Goal: Transaction & Acquisition: Purchase product/service

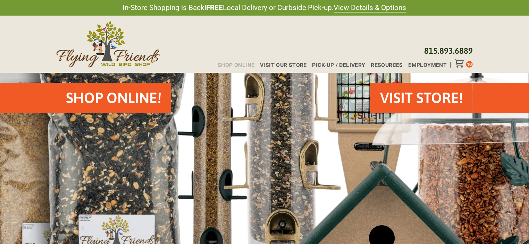
click at [245, 63] on span "Shop Online" at bounding box center [236, 65] width 37 height 6
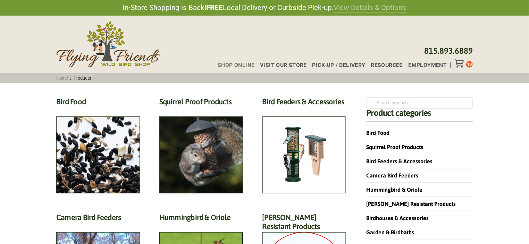
click at [354, 9] on link "View Details & Options" at bounding box center [370, 7] width 73 height 9
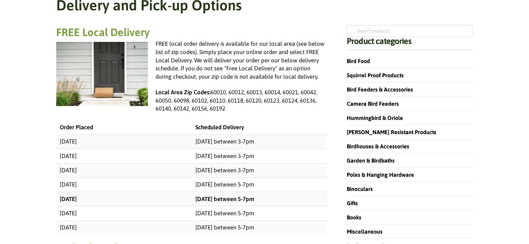
scroll to position [69, 0]
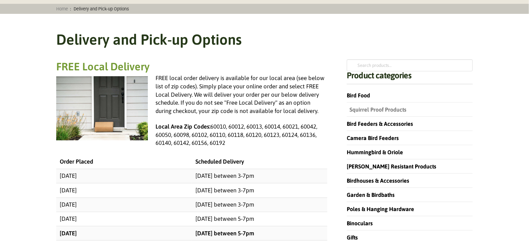
click at [375, 110] on link "Squirrel Proof Products" at bounding box center [377, 110] width 60 height 6
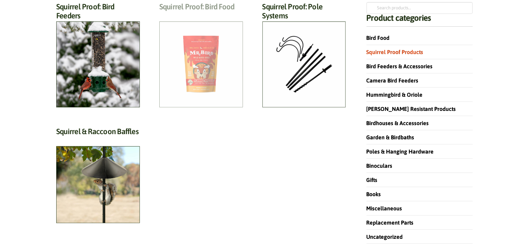
scroll to position [104, 0]
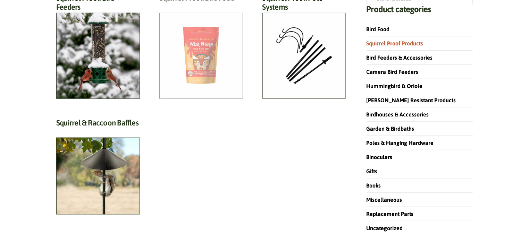
click at [199, 6] on h2 "Squirrel Proof: Bird Food (13)" at bounding box center [201, -1] width 84 height 13
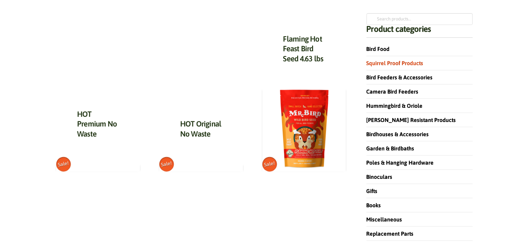
scroll to position [104, 0]
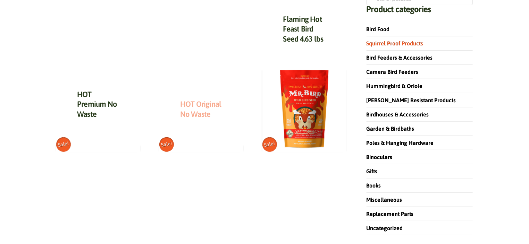
click at [196, 104] on link "HOT Original No Waste" at bounding box center [200, 109] width 41 height 19
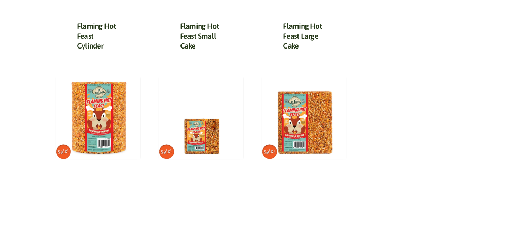
scroll to position [347, 0]
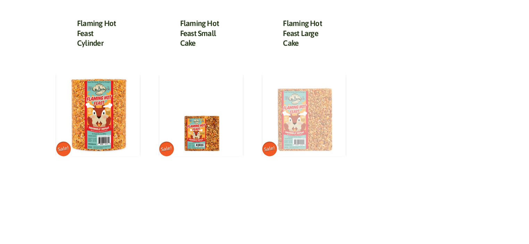
click at [301, 127] on img at bounding box center [304, 115] width 84 height 84
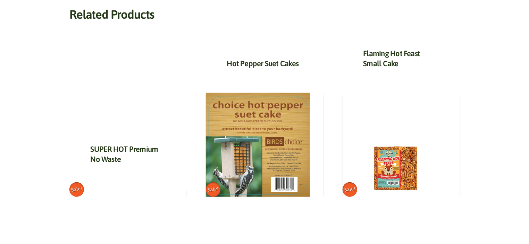
scroll to position [277, 0]
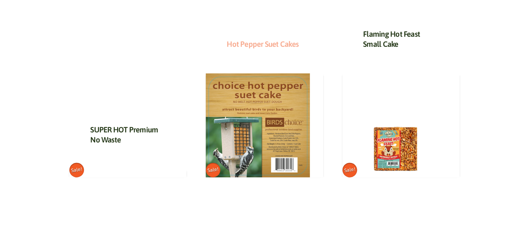
click at [279, 44] on link "Hot Pepper Suet Cakes" at bounding box center [263, 44] width 72 height 9
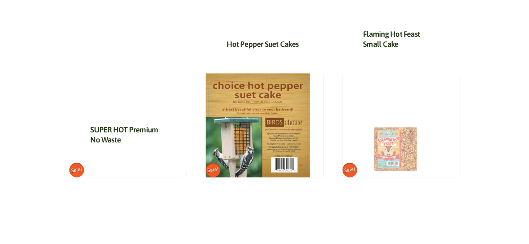
click at [399, 153] on img at bounding box center [395, 126] width 104 height 104
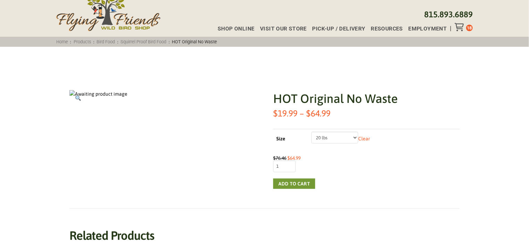
scroll to position [35, 0]
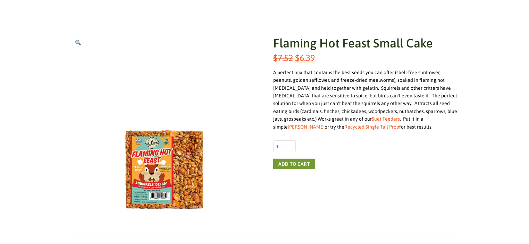
scroll to position [104, 0]
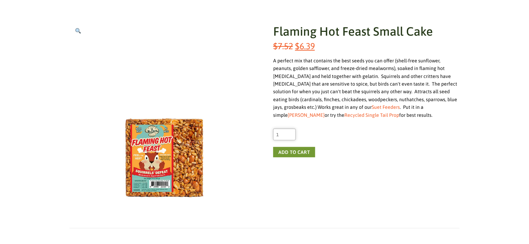
click at [284, 137] on input "1" at bounding box center [284, 135] width 23 height 12
click at [289, 133] on input "2" at bounding box center [284, 135] width 23 height 12
click at [289, 133] on input "3" at bounding box center [284, 135] width 23 height 12
click at [289, 133] on input "4" at bounding box center [284, 135] width 23 height 12
click at [289, 133] on input "5" at bounding box center [284, 135] width 23 height 12
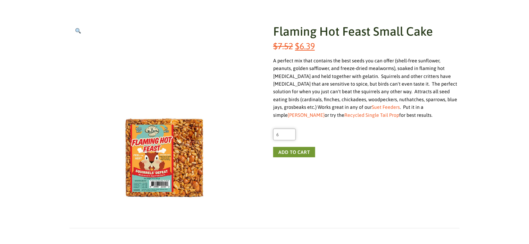
click at [289, 133] on input "6" at bounding box center [284, 135] width 23 height 12
click at [289, 133] on input "7" at bounding box center [284, 135] width 23 height 12
type input "6"
click at [290, 135] on input "6" at bounding box center [284, 135] width 23 height 12
click at [290, 152] on button "Add to cart" at bounding box center [294, 152] width 42 height 10
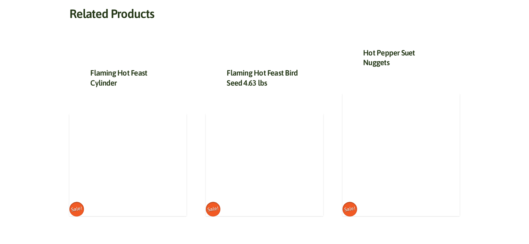
scroll to position [347, 0]
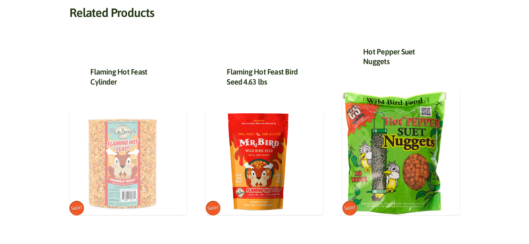
click at [130, 161] on img at bounding box center [121, 163] width 104 height 104
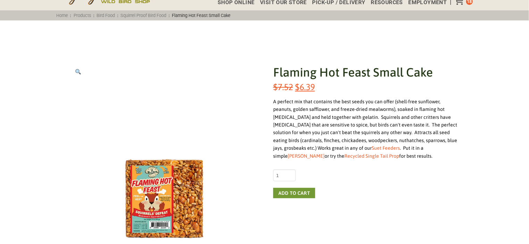
scroll to position [69, 0]
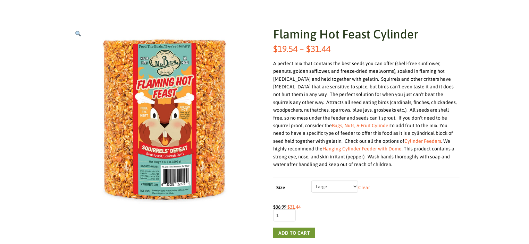
scroll to position [104, 0]
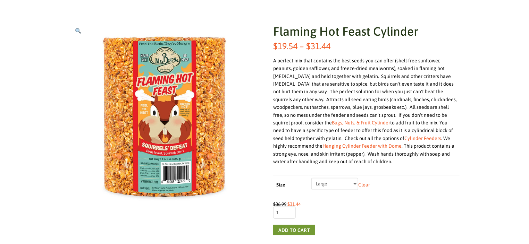
click at [356, 183] on select "Choose an option Small Large" at bounding box center [334, 184] width 47 height 12
click at [311, 178] on select "Choose an option Small Large" at bounding box center [334, 184] width 47 height 12
click at [291, 209] on input "1" at bounding box center [284, 213] width 23 height 12
click at [354, 182] on select "Choose an option Small Large" at bounding box center [334, 184] width 47 height 12
click at [311, 178] on select "Choose an option Small Large" at bounding box center [334, 184] width 47 height 12
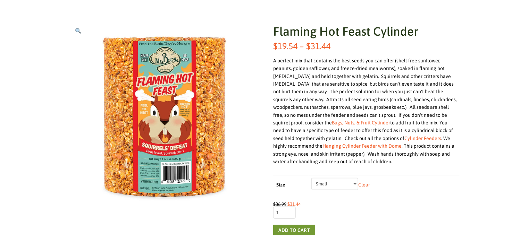
select select "Small"
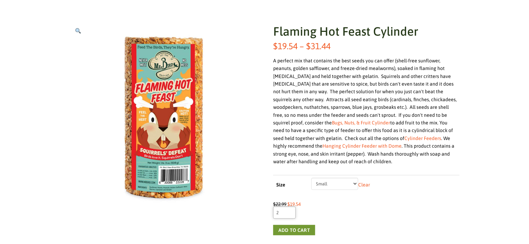
type input "2"
click at [290, 210] on input "2" at bounding box center [284, 213] width 23 height 12
click at [289, 227] on button "Add to cart" at bounding box center [294, 230] width 42 height 10
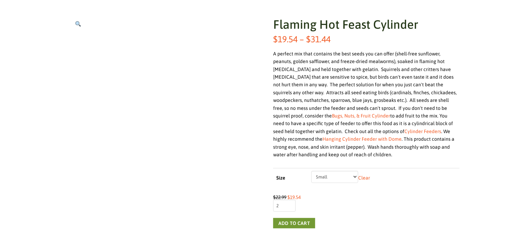
scroll to position [174, 0]
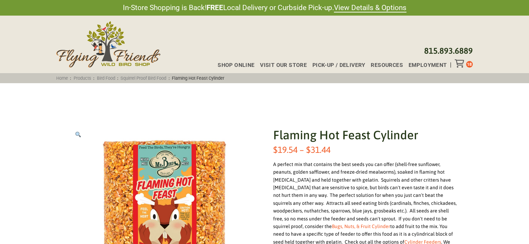
scroll to position [104, 0]
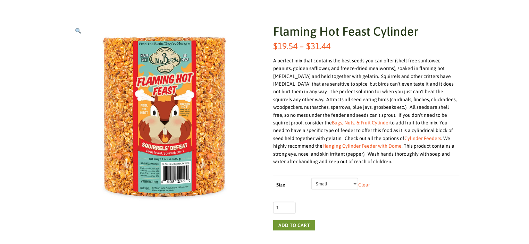
select select "Small"
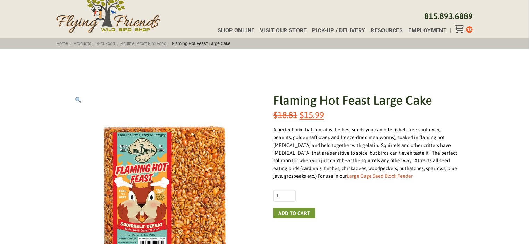
scroll to position [104, 0]
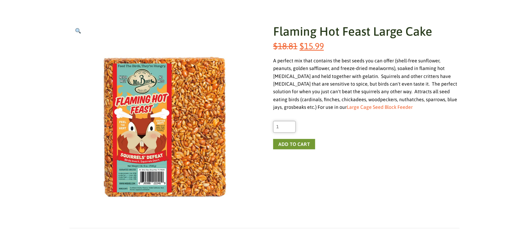
click at [291, 124] on input "1" at bounding box center [284, 127] width 23 height 12
type input "2"
click at [289, 124] on input "2" at bounding box center [284, 127] width 23 height 12
click at [291, 143] on button "Add to cart" at bounding box center [294, 144] width 42 height 10
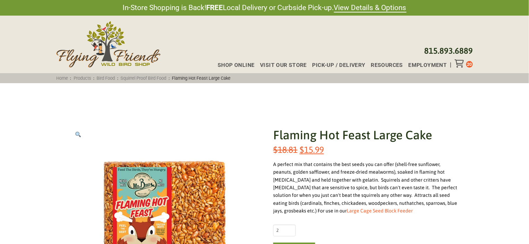
click at [460, 61] on icon "Toggle Off Canvas Content" at bounding box center [459, 63] width 9 height 8
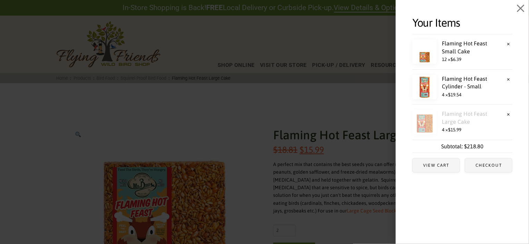
click at [451, 120] on link "Flaming Hot Feast Large Cake" at bounding box center [459, 118] width 94 height 16
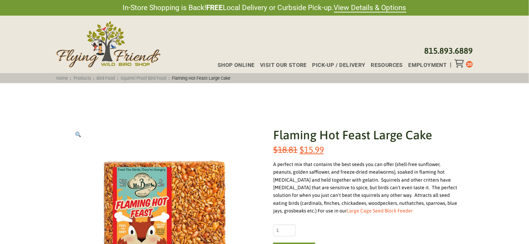
click at [459, 61] on icon "Toggle Off Canvas Content" at bounding box center [459, 63] width 9 height 8
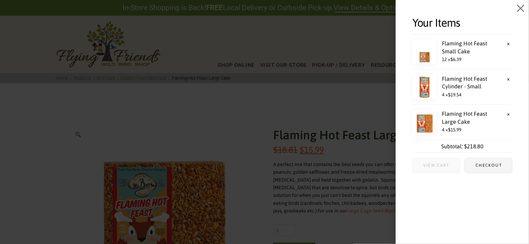
click at [436, 165] on span "View cart" at bounding box center [437, 166] width 26 height 4
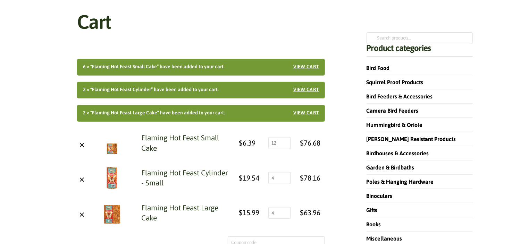
scroll to position [104, 0]
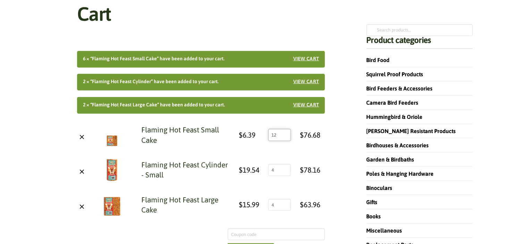
click at [284, 137] on input "12" at bounding box center [279, 135] width 23 height 12
click at [285, 134] on input "11" at bounding box center [279, 135] width 23 height 12
click at [285, 136] on input "10" at bounding box center [279, 135] width 23 height 12
click at [285, 136] on input "9" at bounding box center [279, 135] width 23 height 12
click at [285, 136] on input "8" at bounding box center [279, 135] width 23 height 12
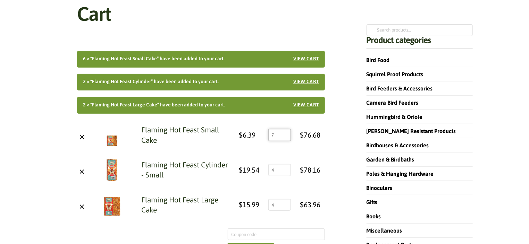
click at [285, 136] on input "7" at bounding box center [279, 135] width 23 height 12
type input "6"
click at [285, 136] on input "6" at bounding box center [279, 135] width 23 height 12
click at [284, 169] on input "3" at bounding box center [279, 170] width 23 height 12
type input "2"
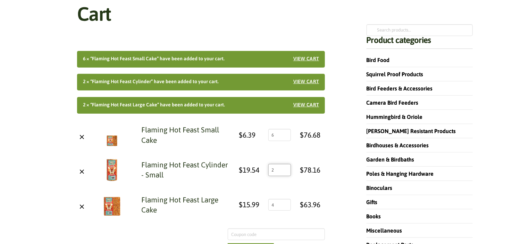
click at [284, 169] on input "2" at bounding box center [279, 170] width 23 height 12
click at [285, 205] on input "3" at bounding box center [279, 205] width 23 height 12
type input "2"
click at [285, 205] on input "2" at bounding box center [279, 205] width 23 height 12
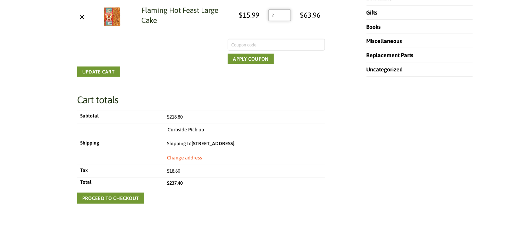
scroll to position [208, 0]
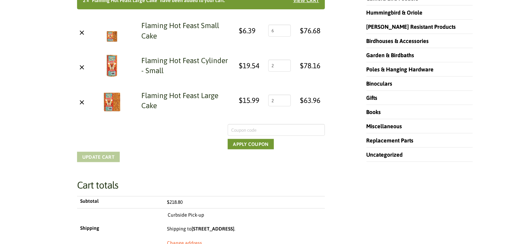
click at [98, 154] on button "Update cart" at bounding box center [98, 157] width 43 height 10
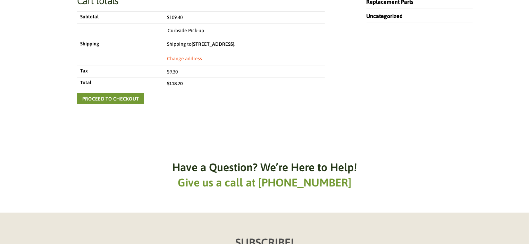
scroll to position [363, 0]
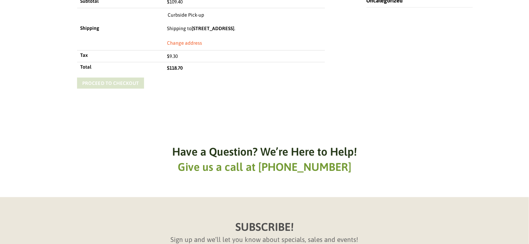
click at [109, 81] on link "Proceed to checkout" at bounding box center [110, 83] width 67 height 11
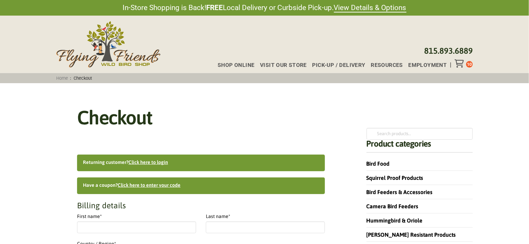
select select "IL"
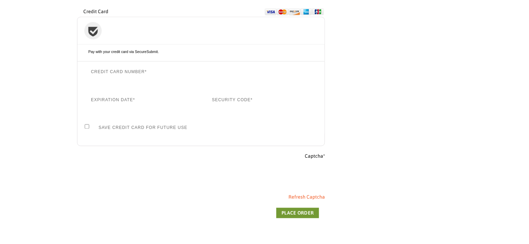
scroll to position [660, 0]
